Goal: Task Accomplishment & Management: Manage account settings

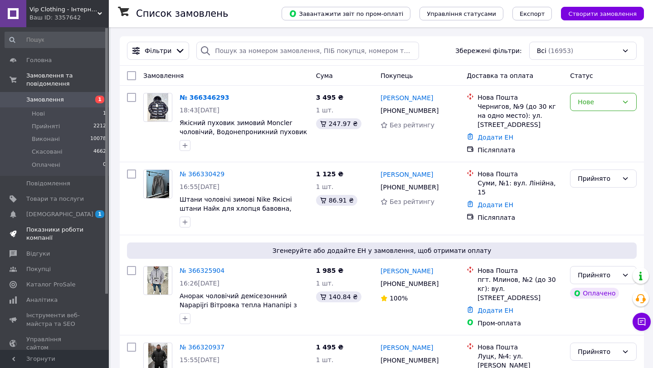
click at [68, 226] on span "Показники роботи компанії" at bounding box center [55, 234] width 58 height 16
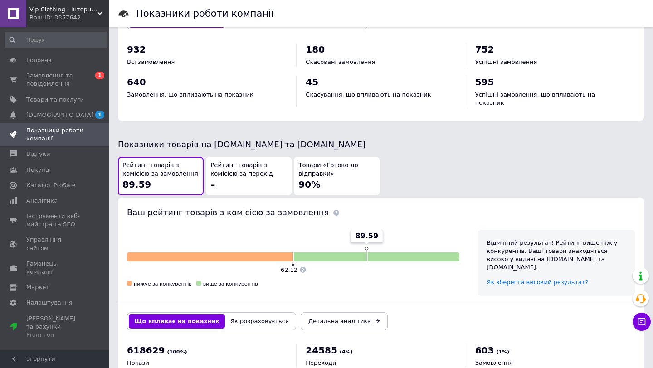
scroll to position [435, 0]
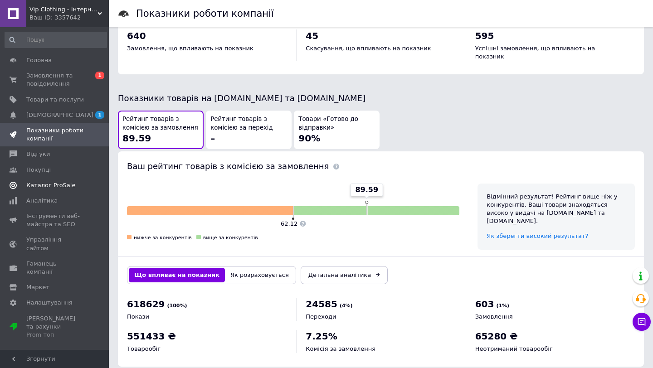
click at [67, 185] on span "Каталог ProSale" at bounding box center [50, 185] width 49 height 8
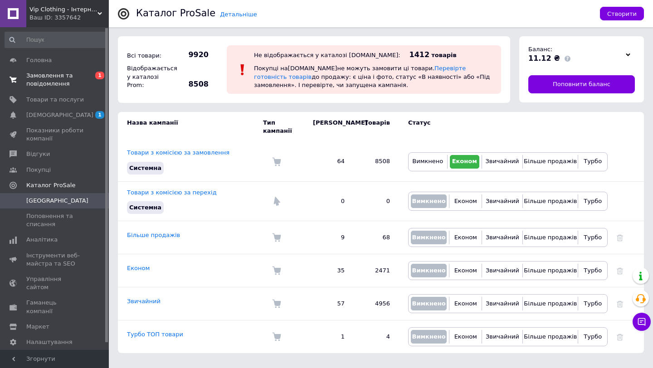
click at [68, 78] on span "Замовлення та повідомлення" at bounding box center [55, 80] width 58 height 16
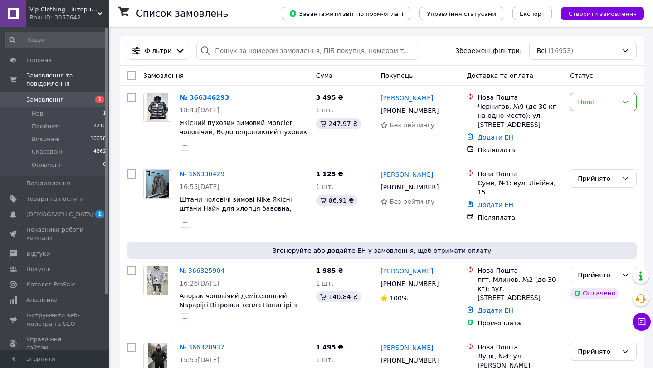
click at [57, 101] on span "Замовлення" at bounding box center [45, 100] width 38 height 8
